Goal: Task Accomplishment & Management: Manage account settings

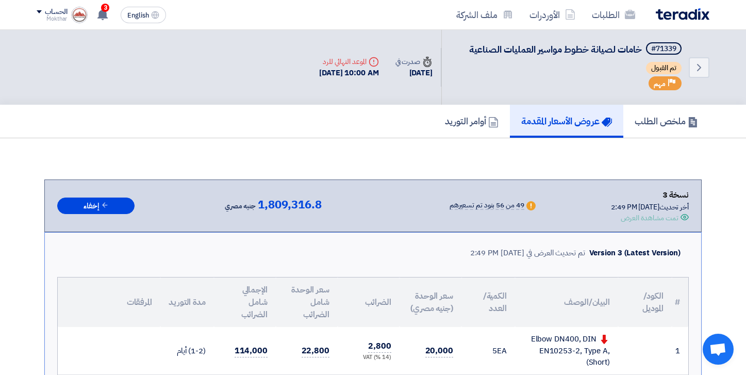
scroll to position [1031, 0]
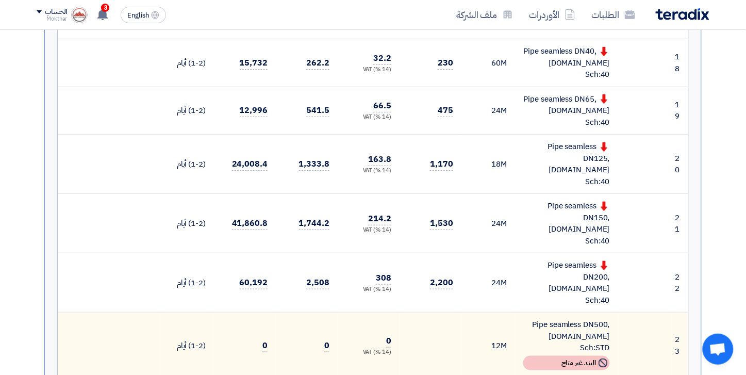
click at [687, 14] on img at bounding box center [683, 14] width 54 height 12
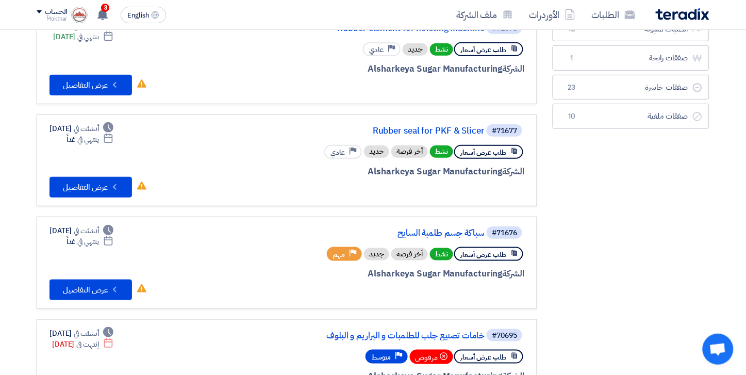
scroll to position [172, 0]
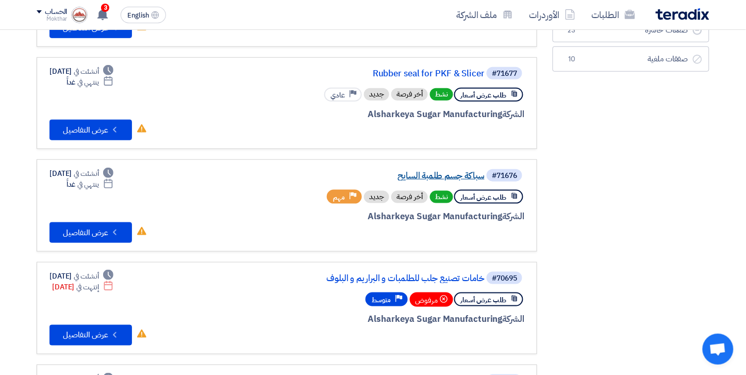
click at [441, 172] on link "سباكة جسم طلمبة السايح" at bounding box center [381, 175] width 206 height 9
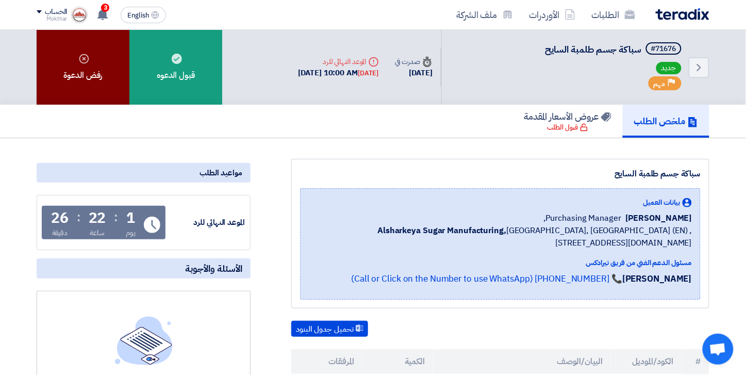
click at [68, 60] on div "رفض الدعوة" at bounding box center [83, 67] width 93 height 75
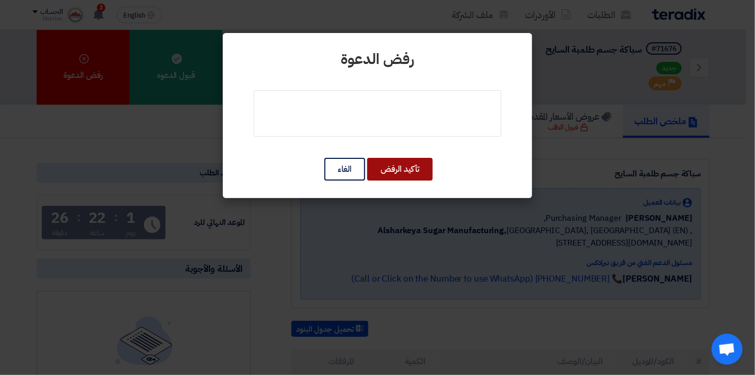
click at [388, 160] on button "تأكيد الرفض" at bounding box center [399, 169] width 65 height 23
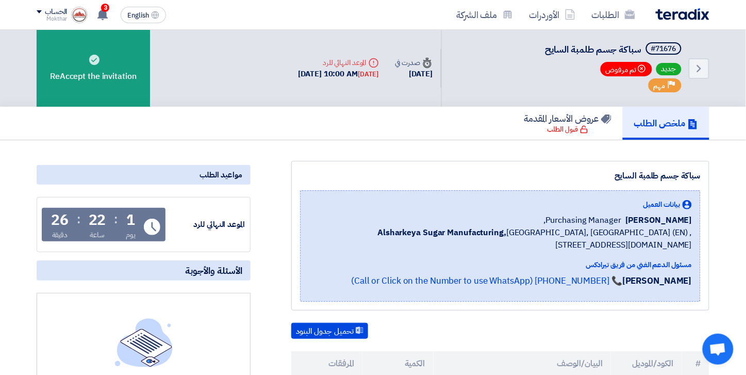
click at [697, 20] on div "الطلبات الأوردرات ملف الشركة" at bounding box center [508, 15] width 404 height 24
click at [694, 11] on img at bounding box center [683, 14] width 54 height 12
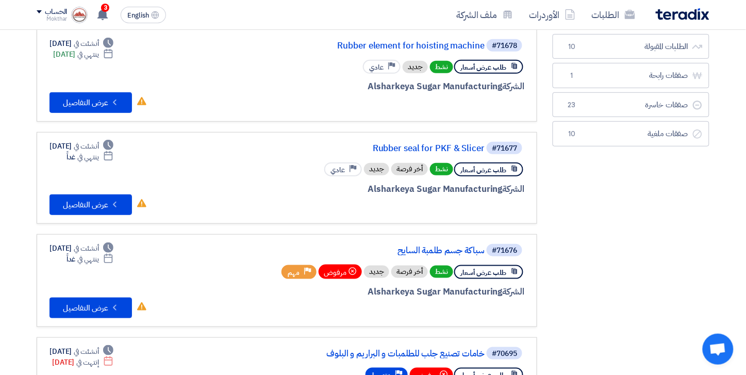
scroll to position [114, 0]
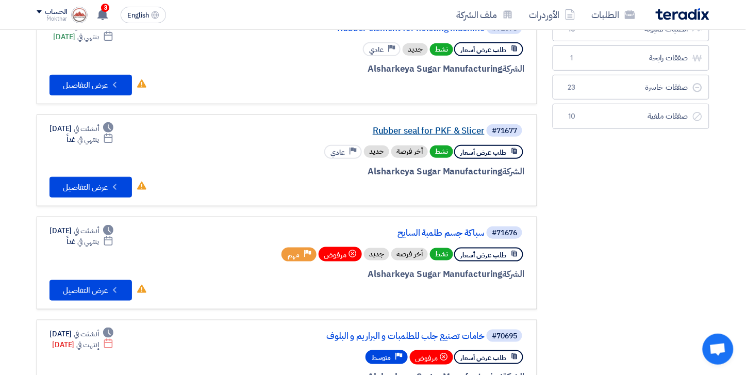
click at [438, 126] on link "Rubber seal for PKF & Slicer" at bounding box center [381, 130] width 206 height 9
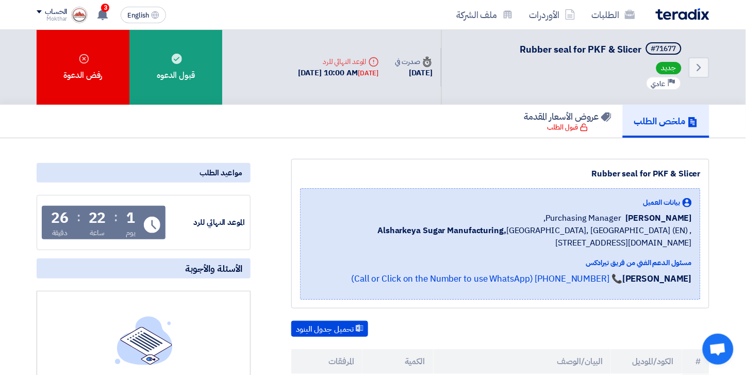
click at [669, 14] on img at bounding box center [683, 14] width 54 height 12
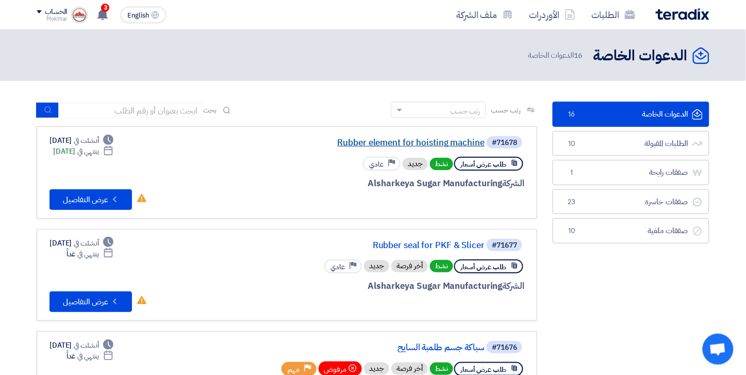
click at [451, 138] on link "Rubber element for hoisting machine" at bounding box center [381, 142] width 206 height 9
